Goal: Transaction & Acquisition: Purchase product/service

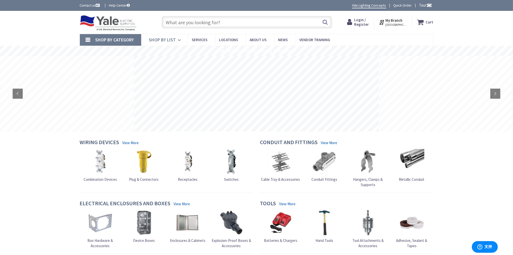
click at [179, 40] on icon at bounding box center [180, 40] width 5 height 11
click at [166, 38] on span "Shop By List" at bounding box center [162, 40] width 27 height 6
click at [177, 40] on link "Shop By List" at bounding box center [164, 40] width 47 height 12
click at [178, 40] on icon at bounding box center [180, 40] width 5 height 11
click at [134, 41] on link "Shop By Category" at bounding box center [110, 40] width 61 height 12
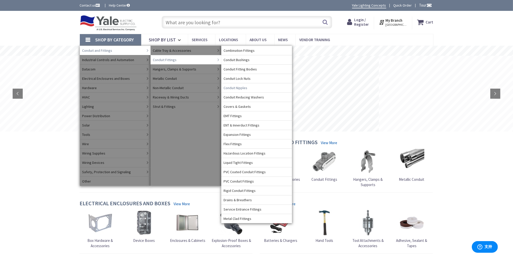
click at [246, 86] on span "Conduit Nipples" at bounding box center [236, 87] width 24 height 5
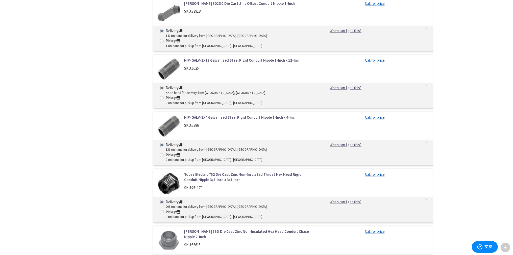
scroll to position [1158, 0]
